Goal: Task Accomplishment & Management: Manage account settings

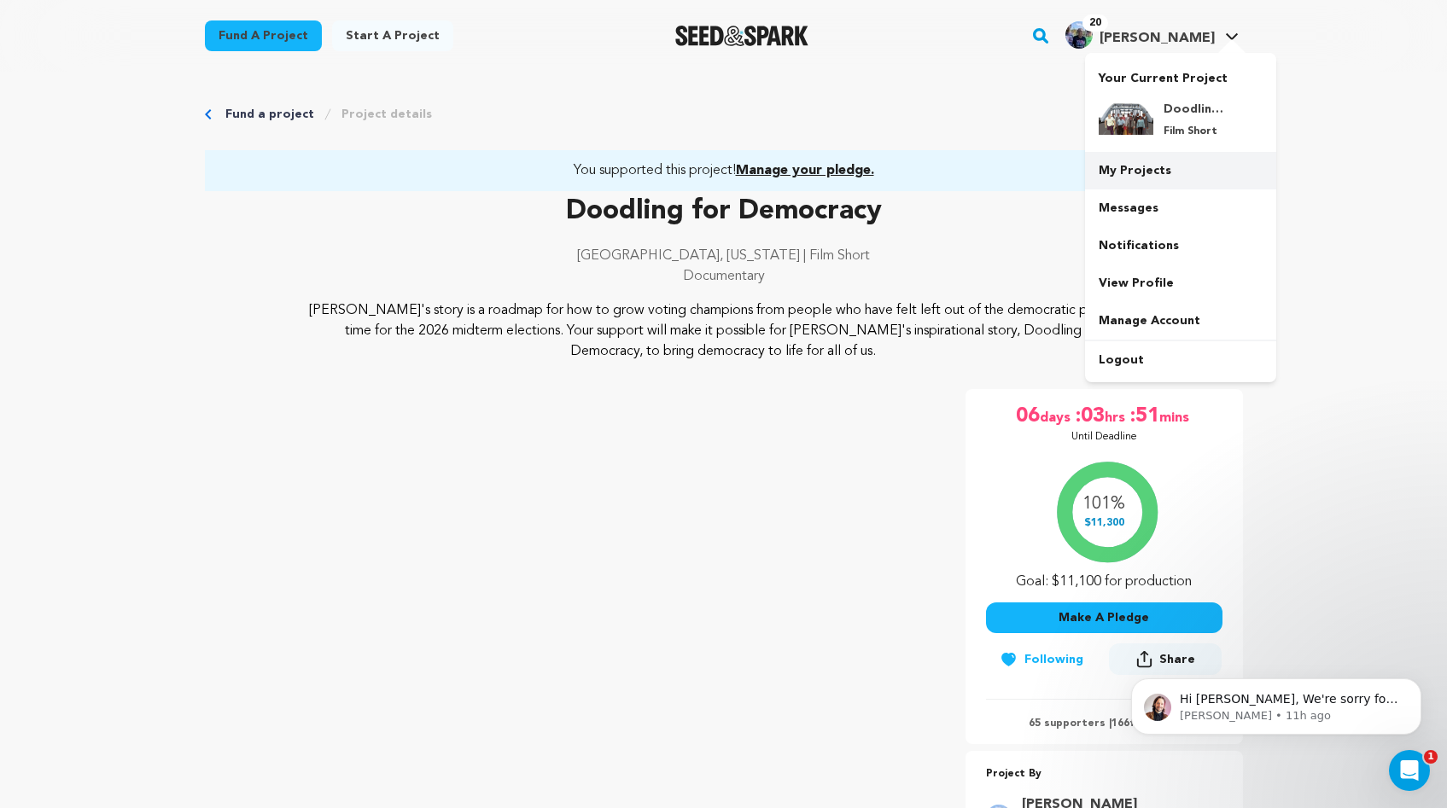
click at [1129, 163] on link "My Projects" at bounding box center [1180, 171] width 191 height 38
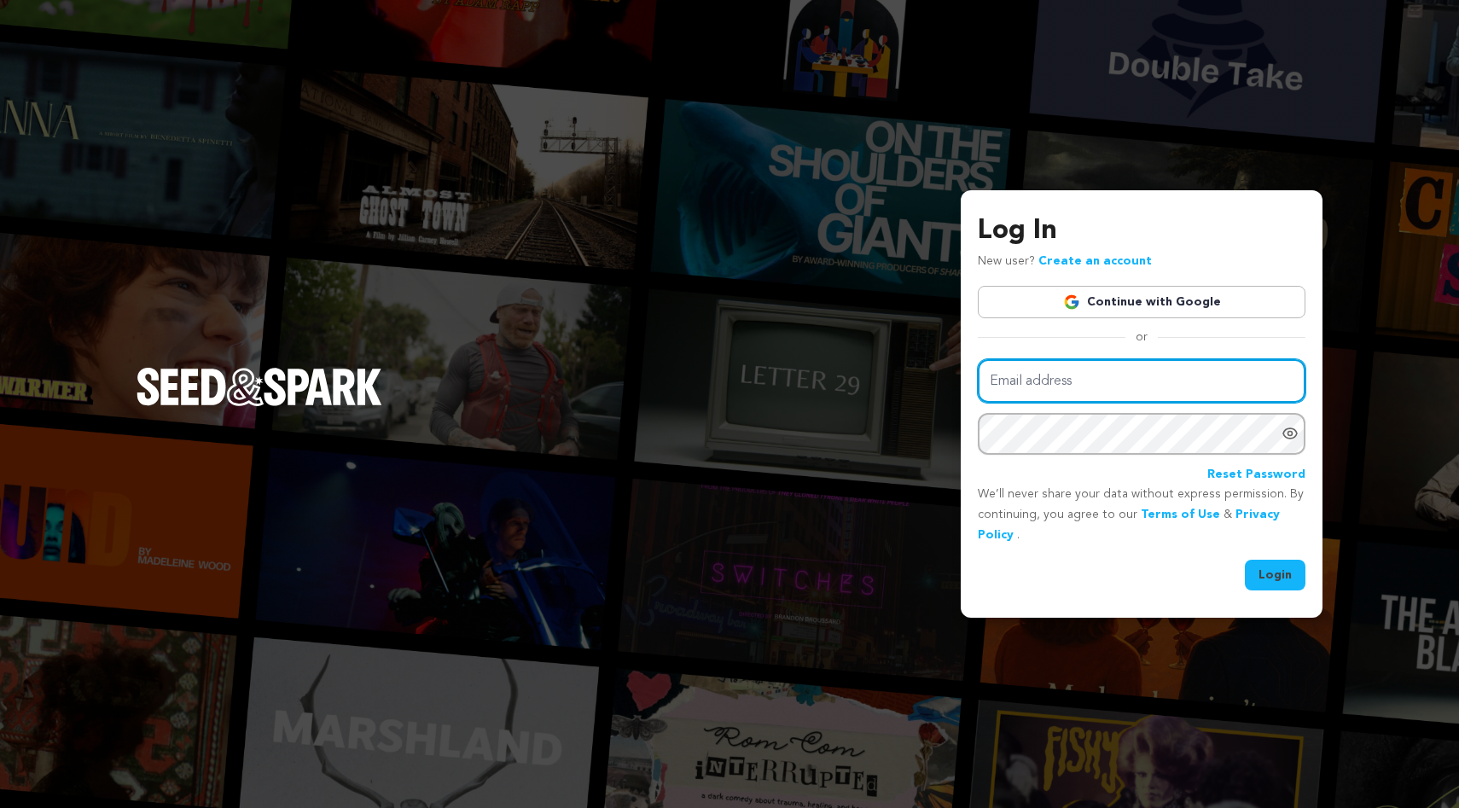
type input "harrislinda@me.com"
click at [1262, 574] on button "Login" at bounding box center [1275, 575] width 61 height 31
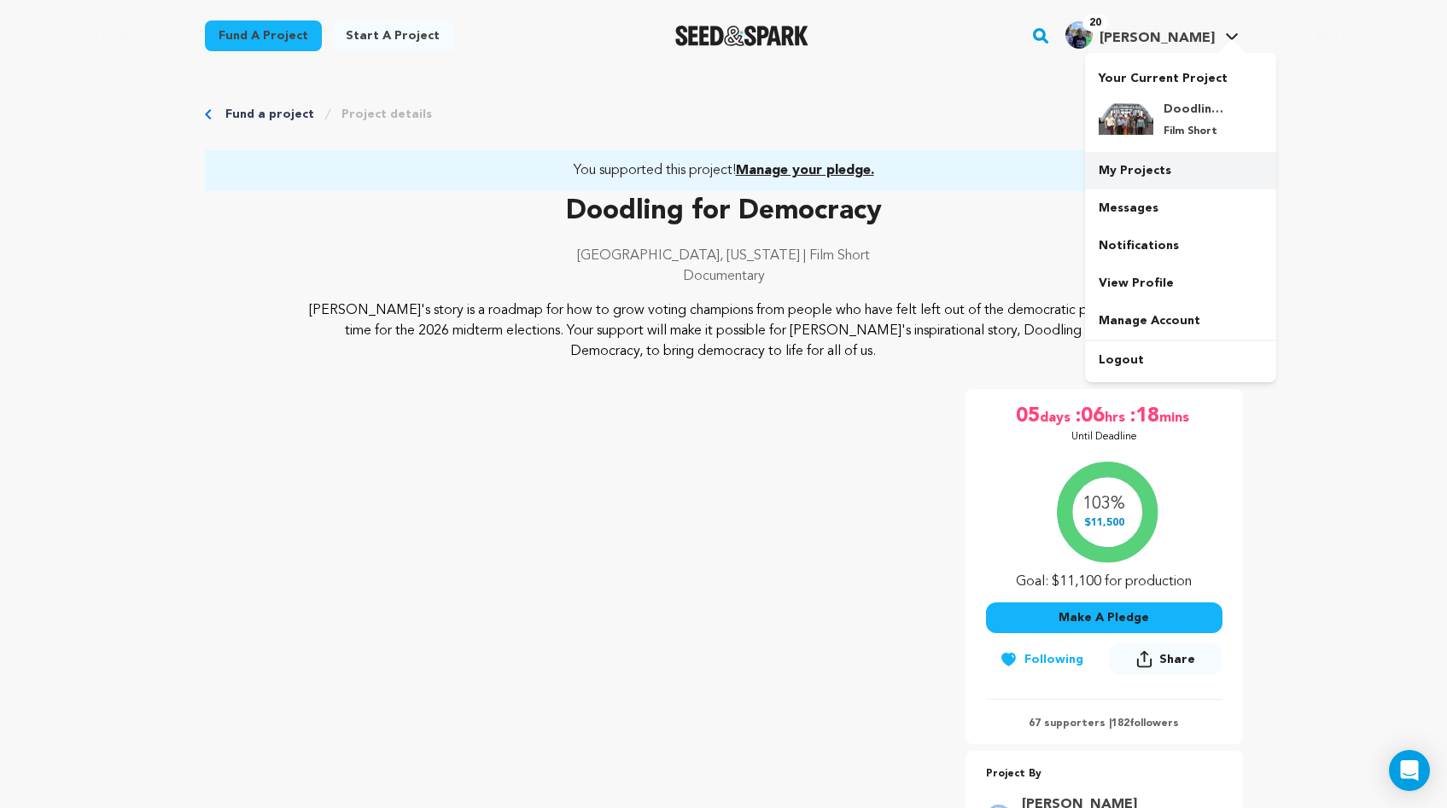
click at [1137, 166] on link "My Projects" at bounding box center [1180, 171] width 191 height 38
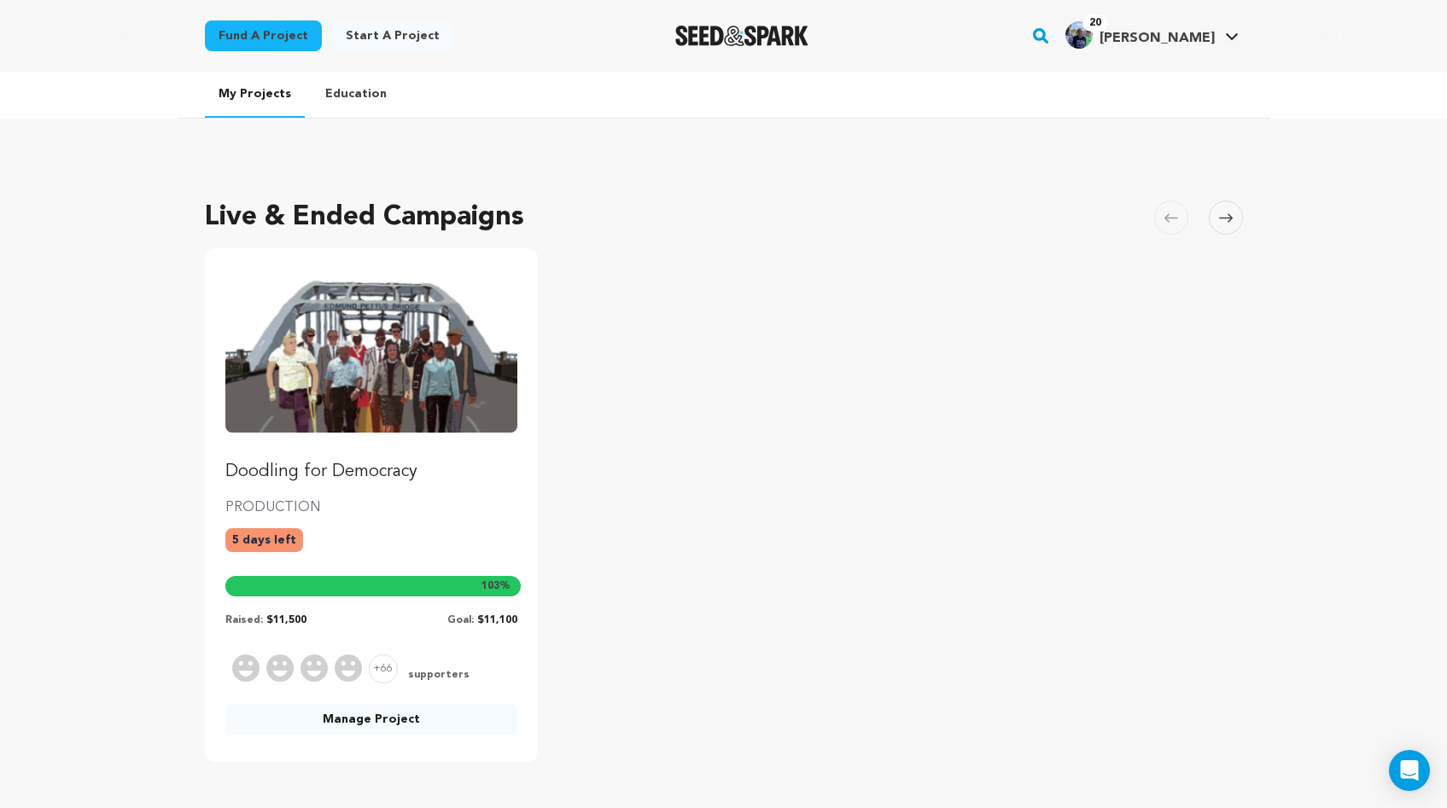
click at [403, 714] on link "Manage Project" at bounding box center [371, 719] width 293 height 31
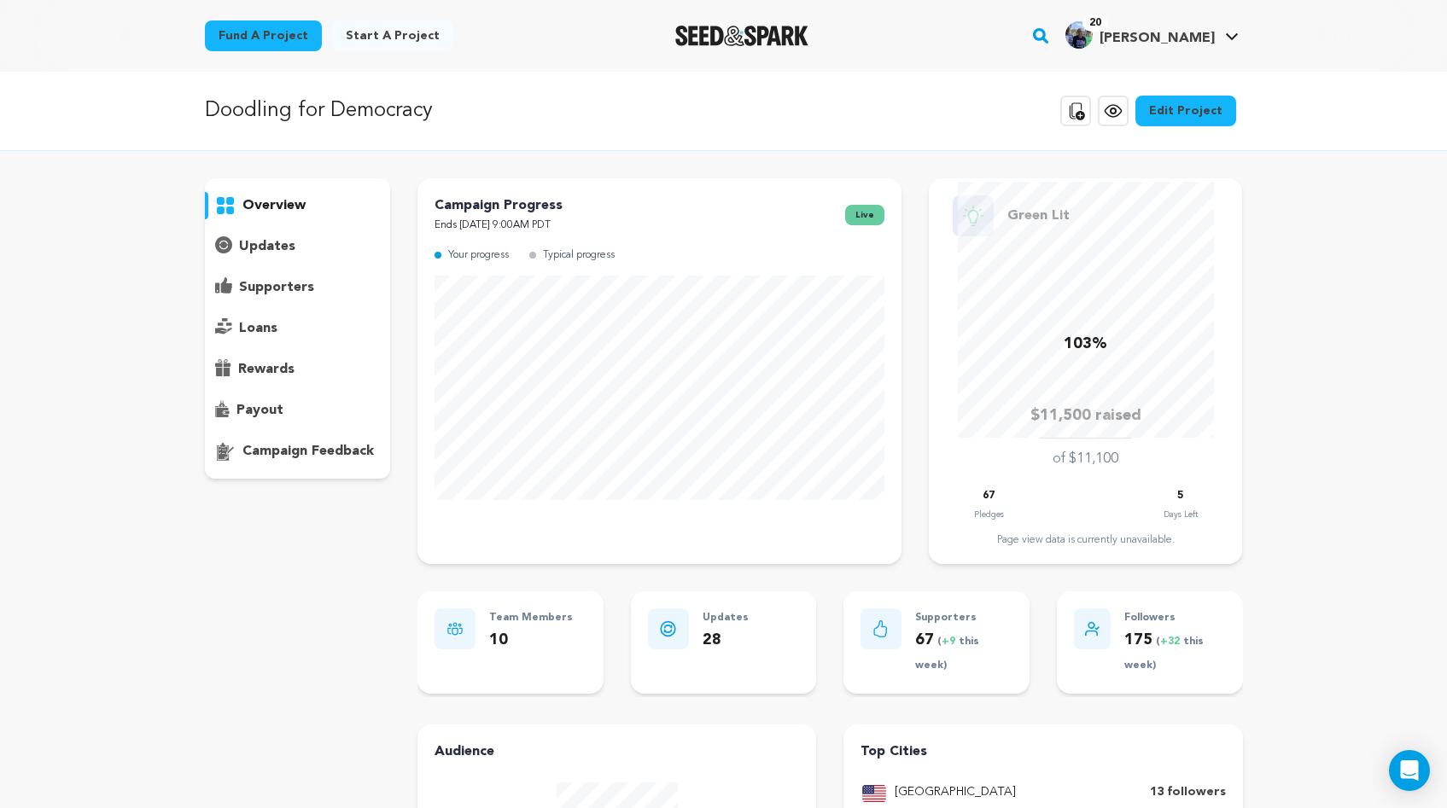
click at [1085, 109] on icon at bounding box center [1075, 111] width 20 height 20
click at [1081, 103] on icon at bounding box center [1075, 111] width 20 height 20
